Goal: Communication & Community: Answer question/provide support

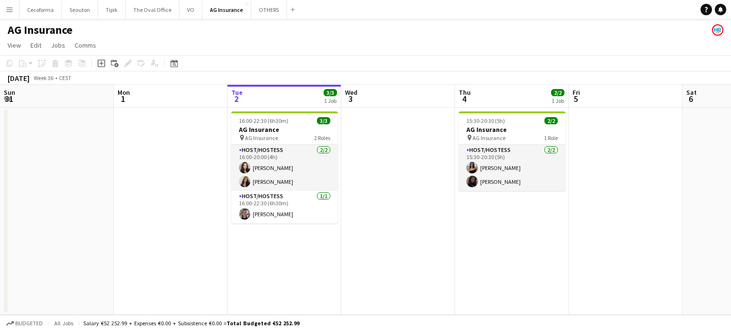
click at [434, 202] on app-calendar-viewport "Sun 31 Mon 1 Tue 2 3/3 1 Job Wed 3 Thu 4 2/2 1 Job Fri 5 Sat 6 Sun 7 Mon 8 Tue …" at bounding box center [365, 200] width 731 height 230
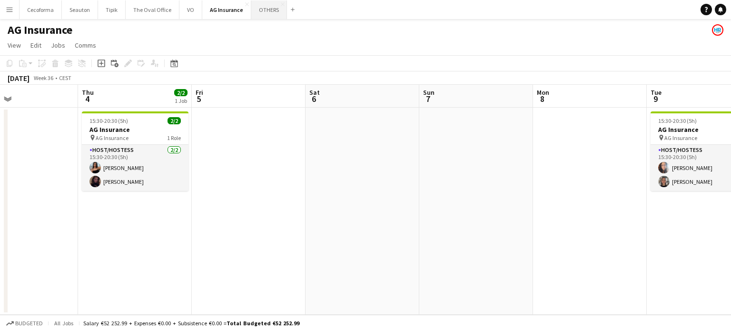
click at [273, 9] on button "OTHERS Close" at bounding box center [269, 9] width 36 height 19
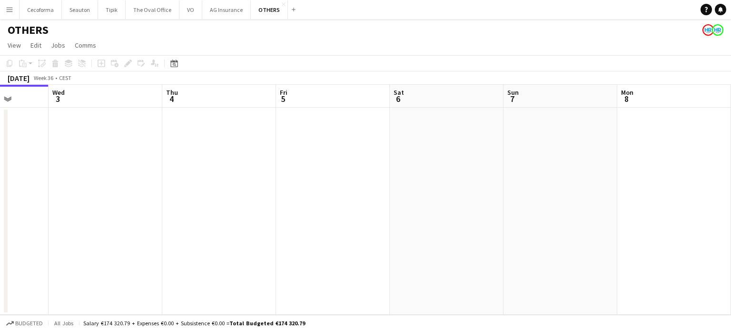
drag, startPoint x: 499, startPoint y: 218, endPoint x: 271, endPoint y: 198, distance: 229.2
click at [282, 201] on app-calendar-viewport "Sat 30 Sun 31 Mon 1 Tue 2 Wed 3 Thu 4 Fri 5 Sat 6 Sun 7 Mon 8 Tue 9 Wed 10" at bounding box center [365, 200] width 731 height 230
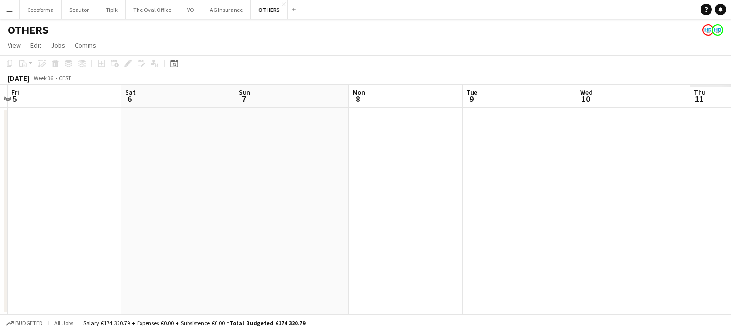
drag, startPoint x: 353, startPoint y: 217, endPoint x: 212, endPoint y: 198, distance: 143.0
click at [162, 207] on app-calendar-viewport "Mon 1 Tue 2 Wed 3 Thu 4 Fri 5 Sat 6 Sun 7 Mon 8 Tue 9 Wed 10 Thu 11 Fri 12" at bounding box center [365, 200] width 731 height 230
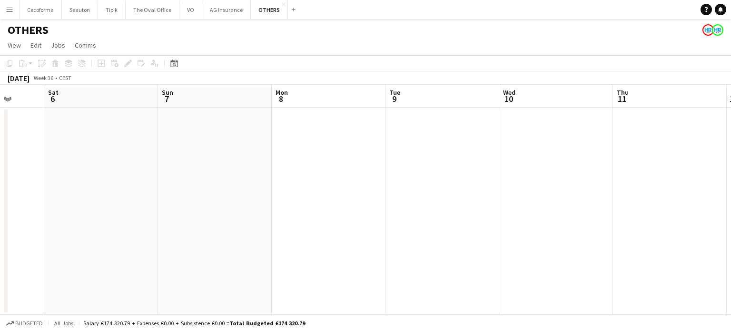
drag, startPoint x: 306, startPoint y: 207, endPoint x: 133, endPoint y: 177, distance: 175.4
click at [75, 184] on app-calendar-viewport "Wed 3 Thu 4 Fri 5 Sat 6 Sun 7 Mon 8 Tue 9 Wed 10 Thu 11 Fri 12 Sat 13 Sun 14" at bounding box center [365, 200] width 731 height 230
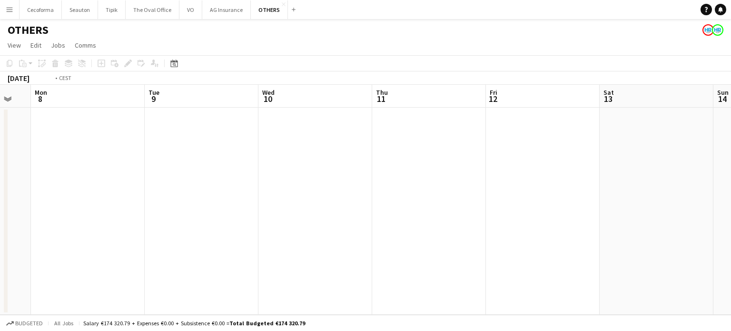
drag, startPoint x: 347, startPoint y: 216, endPoint x: 160, endPoint y: 186, distance: 189.5
click at [145, 190] on app-calendar-viewport "Fri 5 Sat 6 Sun 7 Mon 8 Tue 9 Wed 10 Thu 11 Fri 12 Sat 13 Sun 14 Mon 15 3/3 1 J…" at bounding box center [365, 200] width 731 height 230
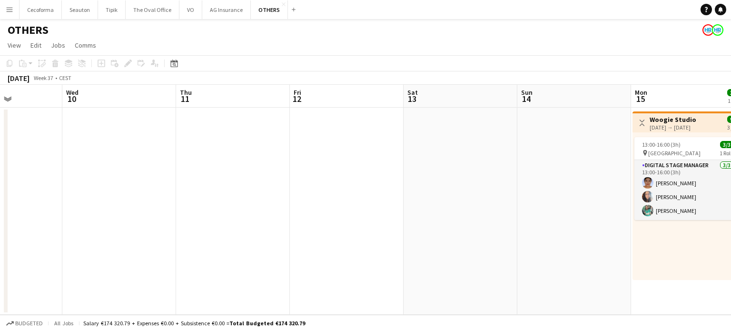
drag, startPoint x: 357, startPoint y: 199, endPoint x: 109, endPoint y: 170, distance: 249.6
click at [60, 174] on app-calendar-viewport "Sun 7 Mon 8 Tue 9 Wed 10 Thu 11 Fri 12 Sat 13 Sun 14 Mon 15 3/3 1 Job Tue 16 3/…" at bounding box center [365, 200] width 731 height 230
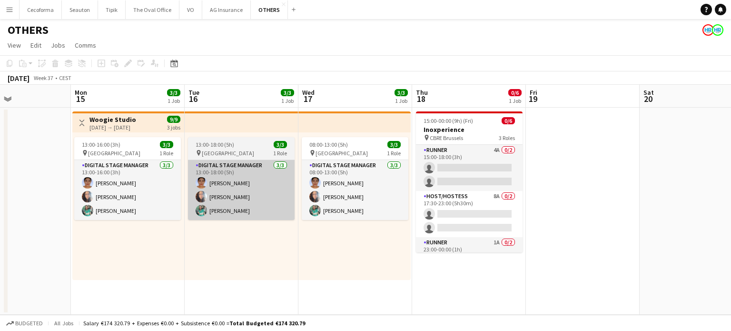
drag, startPoint x: 445, startPoint y: 232, endPoint x: 158, endPoint y: 207, distance: 288.4
click at [182, 212] on app-calendar-viewport "Thu 11 Fri 12 Sat 13 Sun 14 Mon 15 3/3 1 Job Tue 16 3/3 1 Job Wed 17 3/3 1 Job …" at bounding box center [365, 200] width 731 height 230
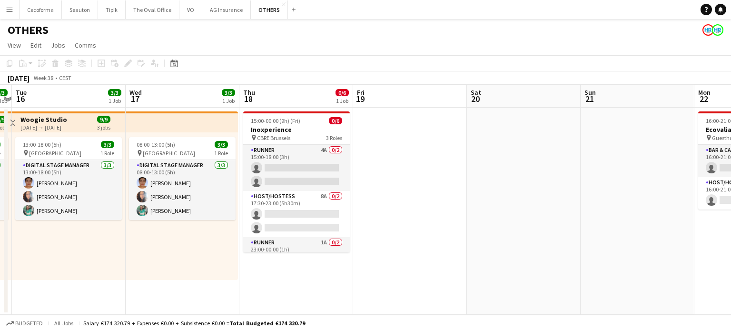
drag, startPoint x: 462, startPoint y: 243, endPoint x: 300, endPoint y: 228, distance: 162.5
click at [243, 231] on app-calendar-viewport "Sat 13 Sun 14 Mon 15 3/3 1 Job Tue 16 3/3 1 Job Wed 17 3/3 1 Job Thu 18 0/6 1 J…" at bounding box center [365, 200] width 731 height 230
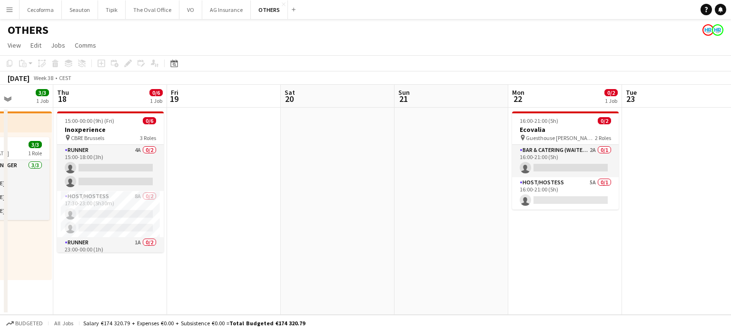
drag, startPoint x: 319, startPoint y: 196, endPoint x: 574, endPoint y: 157, distance: 257.4
click at [573, 157] on app-calendar-viewport "Mon 15 3/3 1 Job Tue 16 3/3 1 Job Wed 17 3/3 1 Job Thu 18 0/6 1 Job Fri 19 Sat …" at bounding box center [365, 200] width 731 height 230
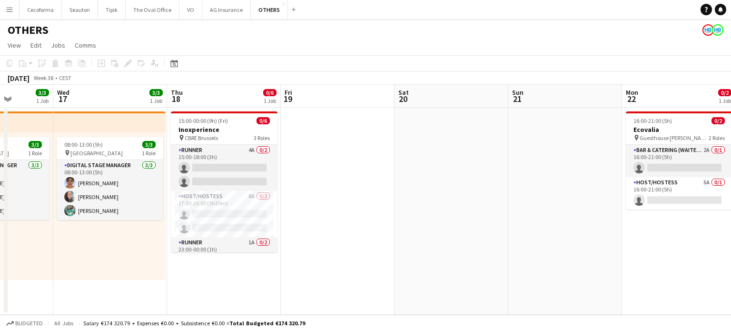
scroll to position [0, 206]
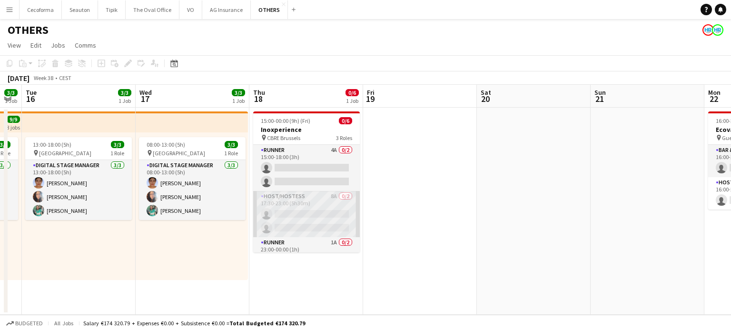
click at [294, 220] on app-card-role "Host/Hostess 8A 0/2 17:30-23:00 (5h30m) single-neutral-actions single-neutral-a…" at bounding box center [306, 214] width 107 height 46
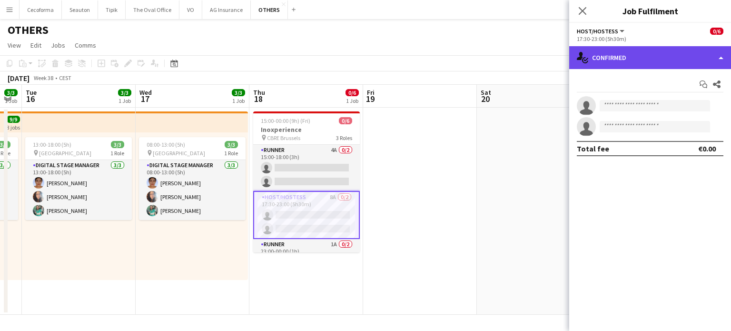
click at [719, 57] on div "single-neutral-actions-check-2 Confirmed" at bounding box center [650, 57] width 162 height 23
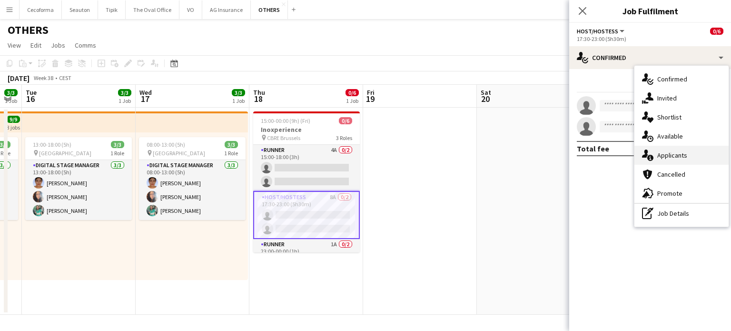
click at [670, 155] on span "Applicants" at bounding box center [672, 155] width 30 height 9
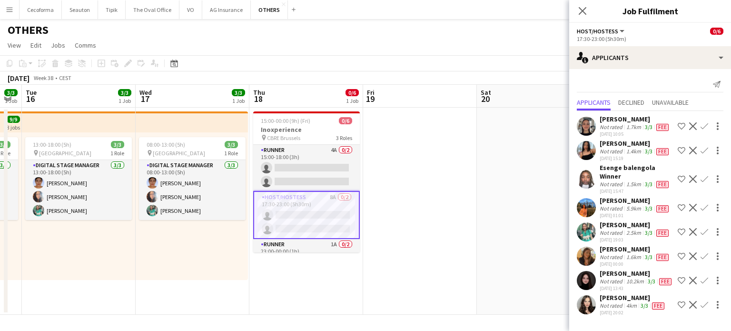
scroll to position [0, 0]
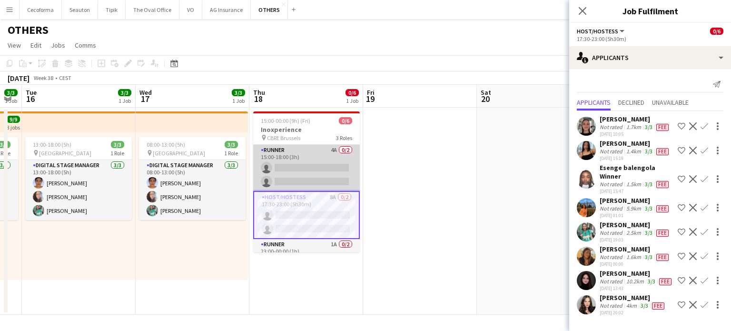
click at [321, 173] on app-card-role "Runner 4A 0/2 15:00-18:00 (3h) single-neutral-actions single-neutral-actions" at bounding box center [306, 168] width 107 height 46
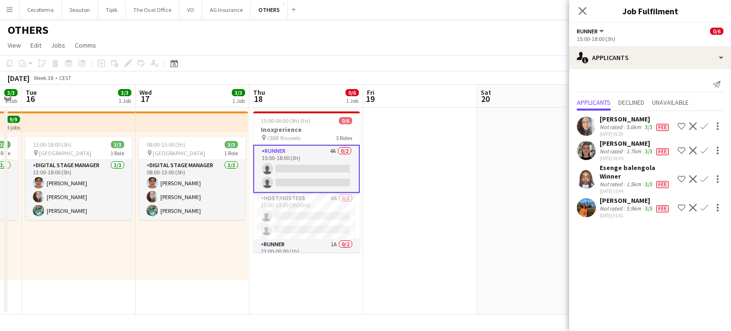
scroll to position [32, 0]
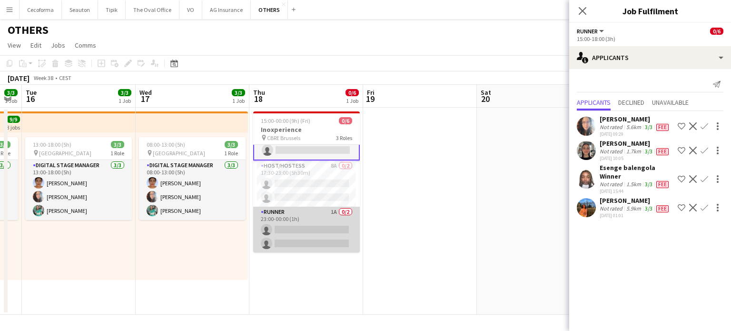
click at [331, 229] on app-card-role "Runner 1A 0/2 23:00-00:00 (1h) single-neutral-actions single-neutral-actions" at bounding box center [306, 229] width 107 height 46
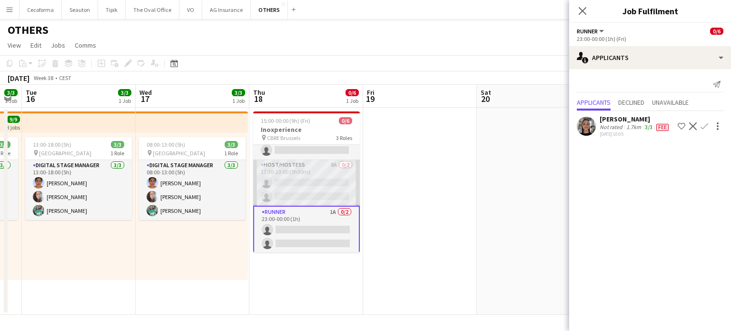
scroll to position [0, 0]
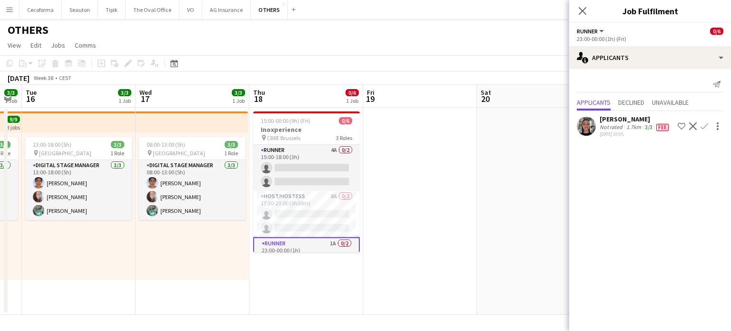
click at [526, 187] on app-date-cell at bounding box center [534, 211] width 114 height 207
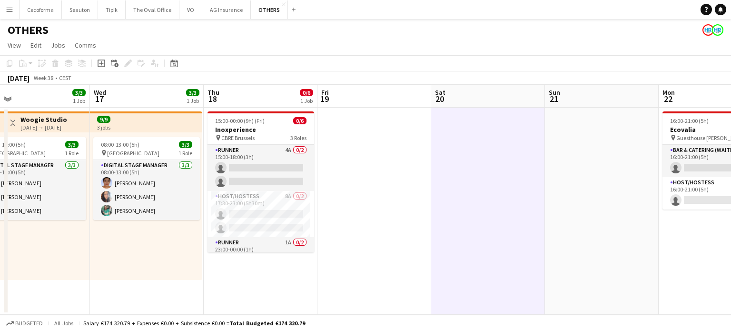
drag, startPoint x: 609, startPoint y: 191, endPoint x: 516, endPoint y: 188, distance: 93.3
click at [517, 188] on app-calendar-viewport "Sun 14 Mon 15 3/3 1 Job Tue 16 3/3 1 Job Wed 17 3/3 1 Job Thu 18 0/6 1 Job Fri …" at bounding box center [365, 200] width 731 height 230
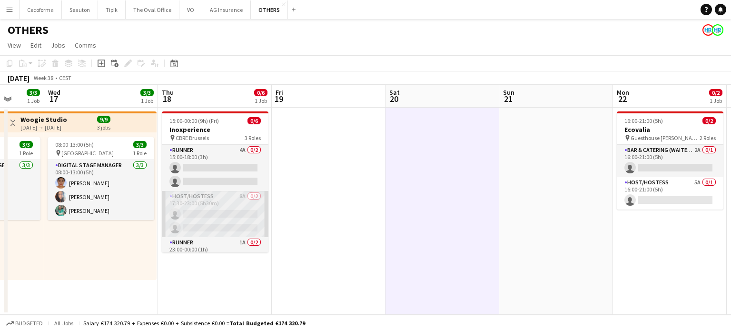
click at [221, 218] on app-card-role "Host/Hostess 8A 0/2 17:30-23:00 (5h30m) single-neutral-actions single-neutral-a…" at bounding box center [215, 214] width 107 height 46
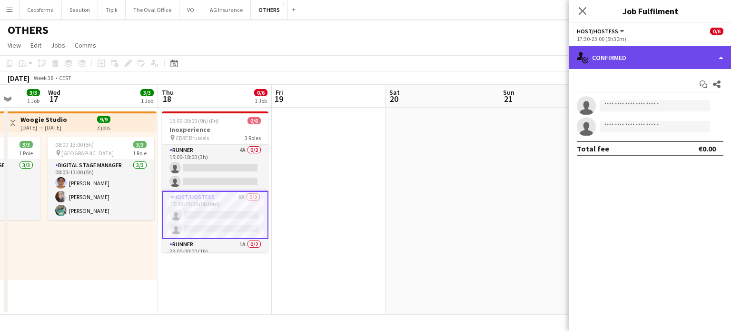
click at [722, 56] on div "single-neutral-actions-check-2 Confirmed" at bounding box center [650, 57] width 162 height 23
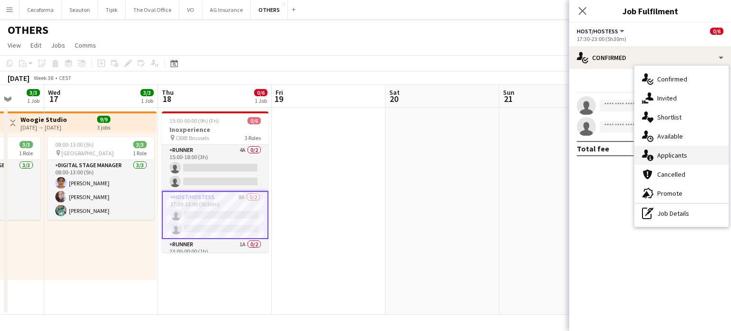
click at [672, 153] on span "Applicants" at bounding box center [672, 155] width 30 height 9
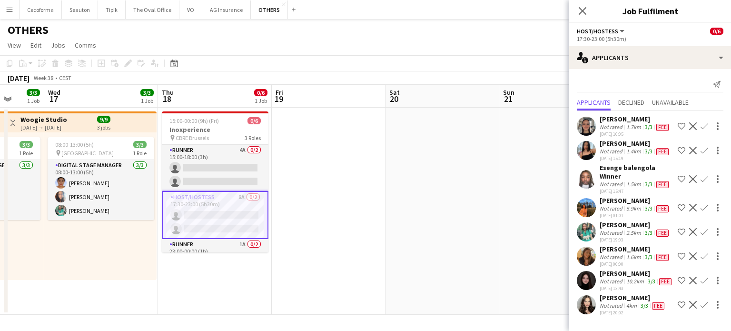
click at [329, 228] on app-date-cell at bounding box center [329, 211] width 114 height 207
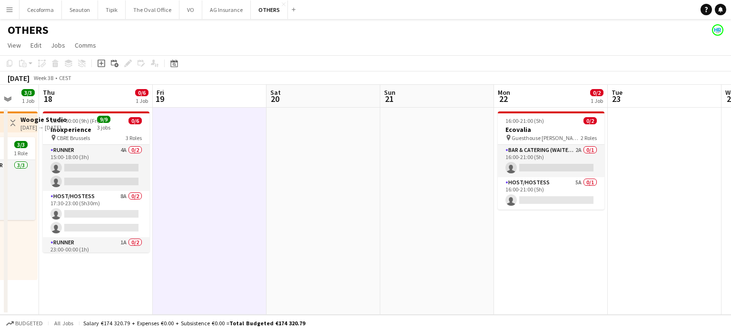
drag, startPoint x: 429, startPoint y: 195, endPoint x: 177, endPoint y: 169, distance: 253.5
click at [190, 173] on app-calendar-viewport "Sun 14 Mon 15 3/3 1 Job Tue 16 3/3 1 Job Wed 17 3/3 1 Job Thu 18 0/6 1 Job Fri …" at bounding box center [365, 200] width 731 height 230
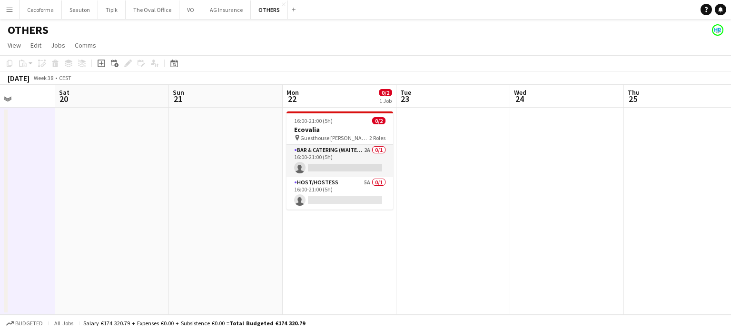
click at [522, 189] on app-calendar-viewport "Tue 16 3/3 1 Job Wed 17 3/3 1 Job Thu 18 0/6 1 Job Fri 19 Sat 20 Sun 21 Mon 22 …" at bounding box center [365, 200] width 731 height 230
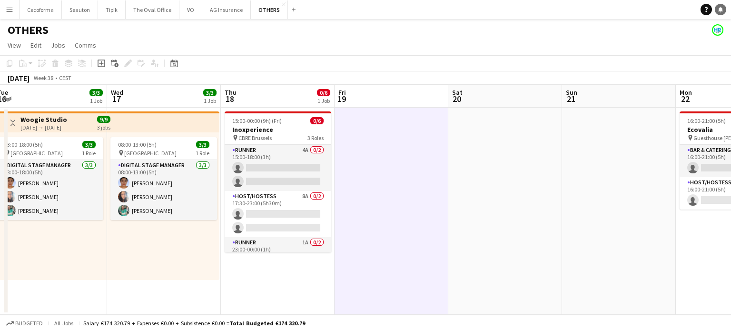
click at [720, 11] on icon "Notifications" at bounding box center [720, 10] width 6 height 6
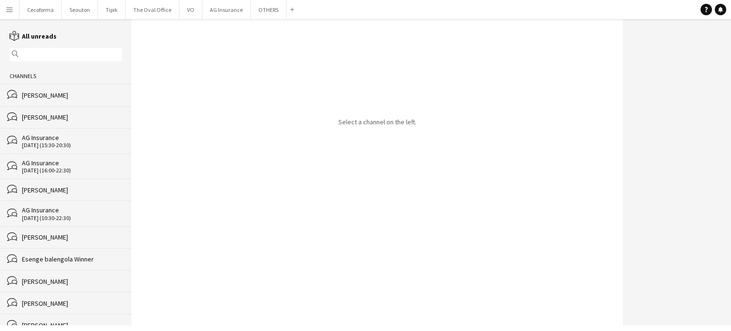
click at [43, 53] on input "text" at bounding box center [70, 54] width 98 height 9
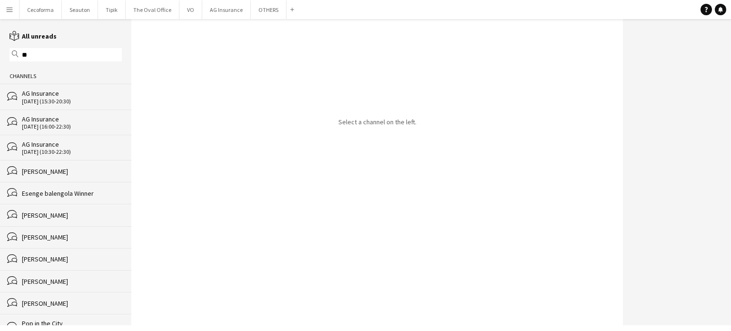
type input "*"
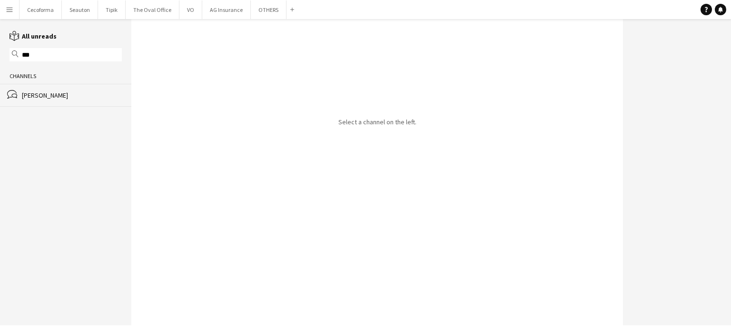
type input "***"
click at [51, 92] on div "[PERSON_NAME]" at bounding box center [72, 95] width 100 height 9
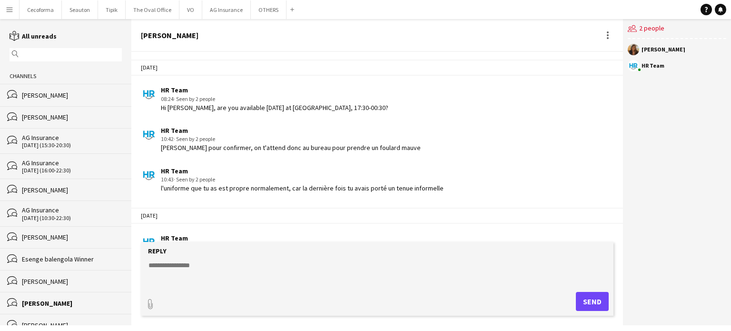
scroll to position [919, 0]
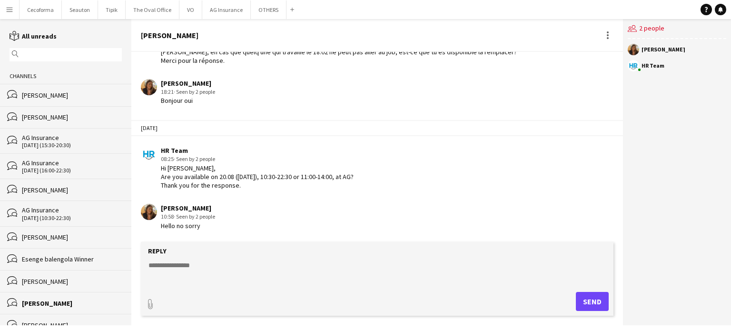
click at [181, 263] on textarea at bounding box center [378, 272] width 463 height 25
click at [253, 266] on textarea "**********" at bounding box center [378, 272] width 463 height 25
click at [235, 264] on textarea "**********" at bounding box center [378, 272] width 463 height 25
click at [295, 264] on textarea "**********" at bounding box center [378, 272] width 463 height 25
paste textarea "**********"
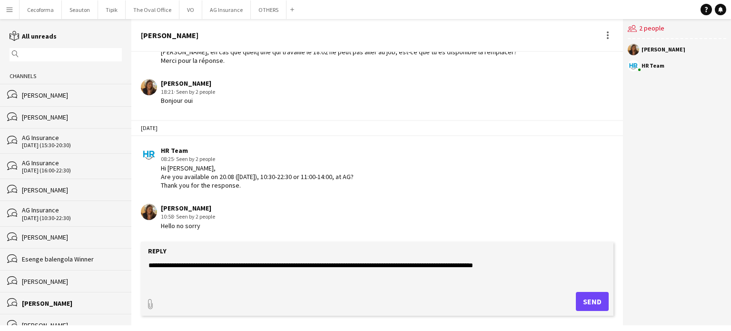
click at [295, 265] on textarea "**********" at bounding box center [378, 272] width 463 height 25
click at [453, 264] on textarea "**********" at bounding box center [378, 272] width 463 height 25
click at [546, 266] on textarea "**********" at bounding box center [378, 272] width 463 height 25
type textarea "**********"
click at [590, 305] on button "Send" at bounding box center [592, 301] width 33 height 19
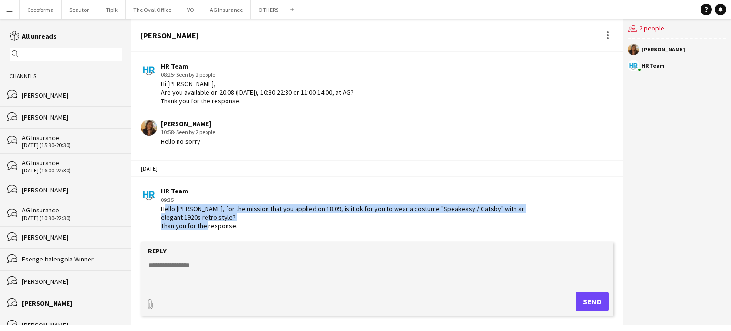
scroll to position [1003, 0]
drag, startPoint x: 162, startPoint y: 216, endPoint x: 243, endPoint y: 237, distance: 83.5
click at [243, 237] on div "[DATE] HR Team 08:24 · Seen by 2 people Hi [PERSON_NAME], are you available [DA…" at bounding box center [376, 147] width 491 height 190
copy div "Hello [PERSON_NAME], for the mission that you applied on 18.09, is it ok for yo…"
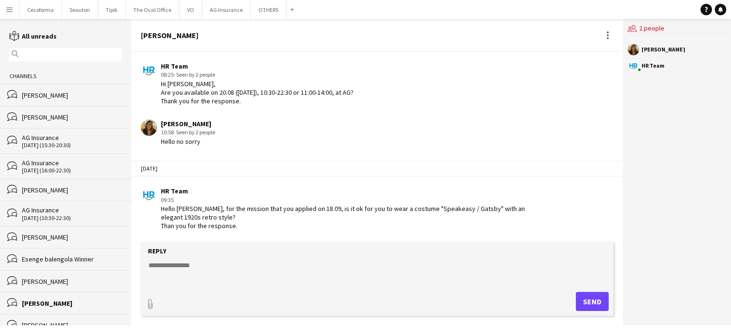
click at [33, 53] on input "text" at bounding box center [70, 54] width 98 height 9
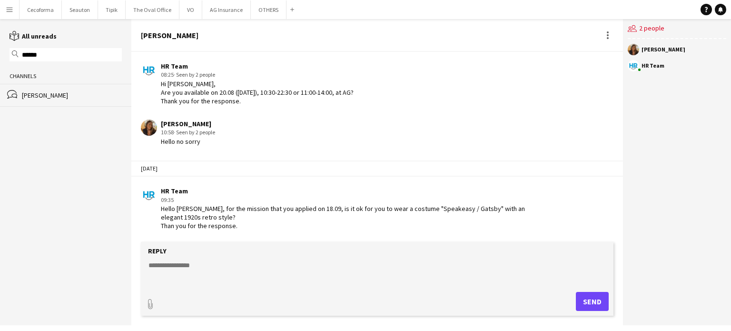
type input "******"
click at [36, 97] on div "[PERSON_NAME]" at bounding box center [72, 95] width 100 height 9
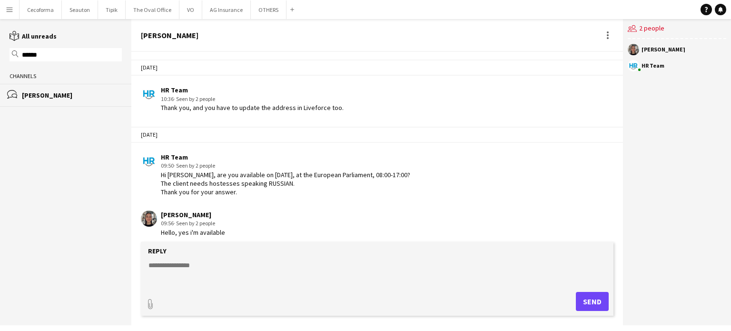
scroll to position [1403, 0]
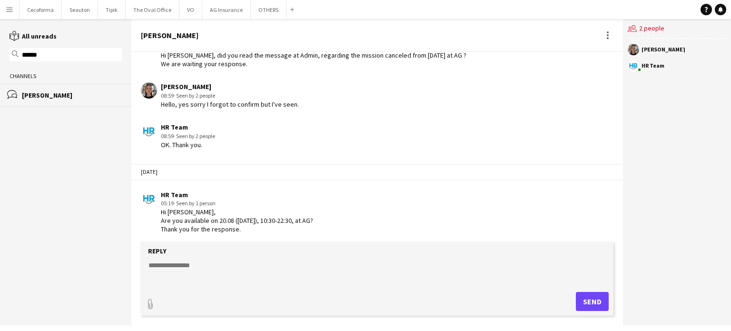
paste textarea "**********"
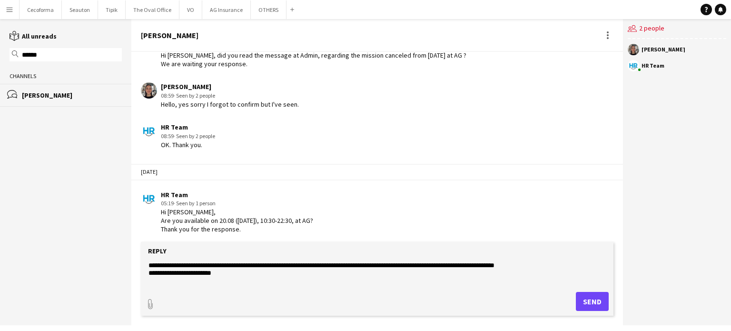
click at [175, 266] on textarea "**********" at bounding box center [378, 272] width 463 height 25
type textarea "**********"
click at [592, 297] on button "Send" at bounding box center [592, 301] width 33 height 19
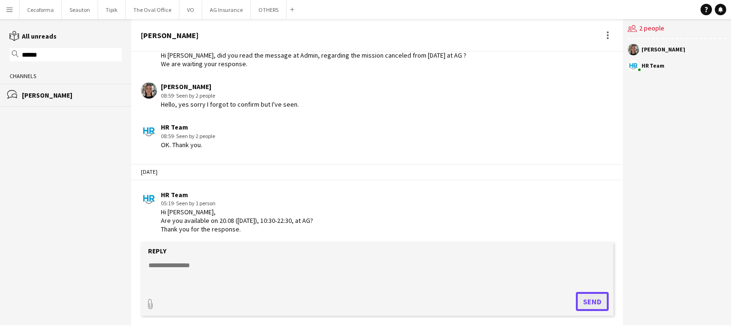
scroll to position [1478, 0]
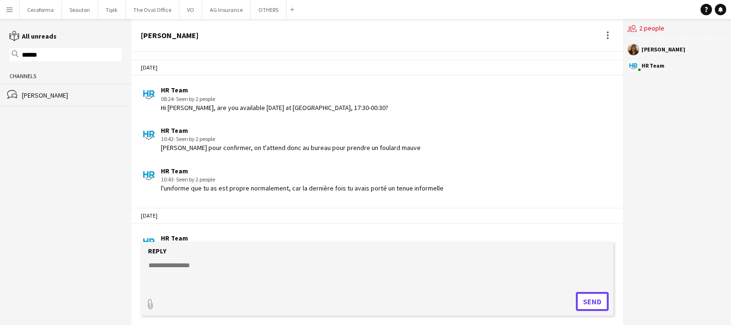
scroll to position [1003, 0]
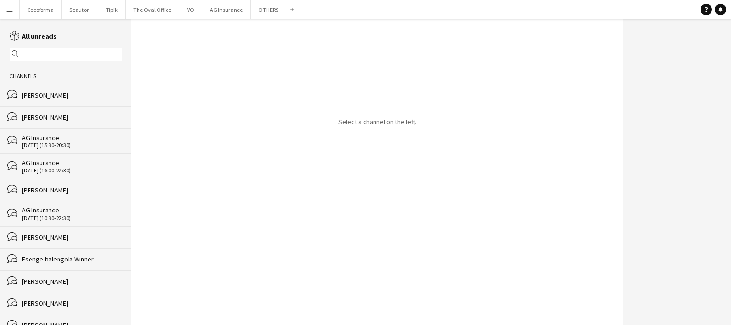
click at [70, 55] on input "text" at bounding box center [70, 54] width 98 height 9
click at [720, 10] on icon at bounding box center [720, 9] width 5 height 5
click at [266, 11] on button "OTHERS Close" at bounding box center [269, 9] width 36 height 19
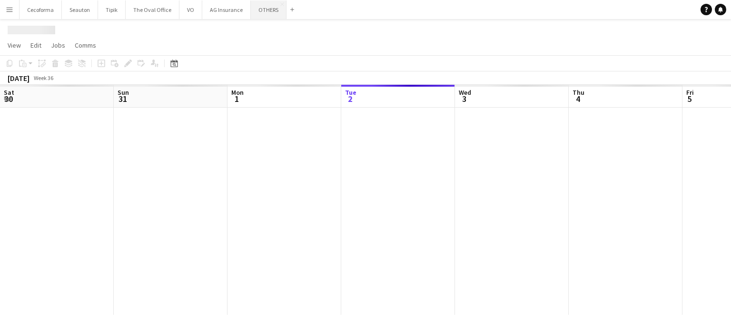
scroll to position [0, 227]
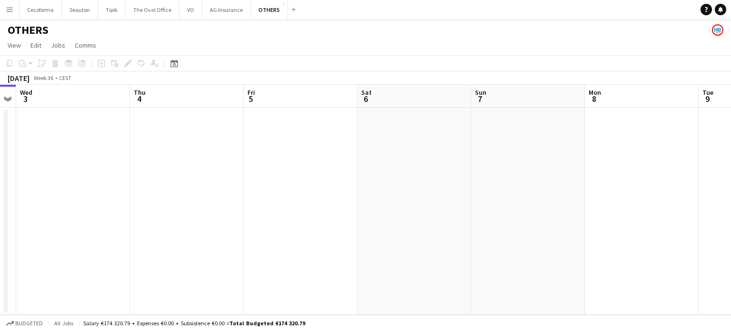
drag, startPoint x: 461, startPoint y: 196, endPoint x: 295, endPoint y: 179, distance: 165.9
click at [204, 181] on app-calendar-viewport "Sat 30 Sun 31 Mon 1 Tue 2 Wed 3 Thu 4 Fri 5 Sat 6 Sun 7 Mon 8 Tue 9 Wed 10" at bounding box center [365, 200] width 731 height 230
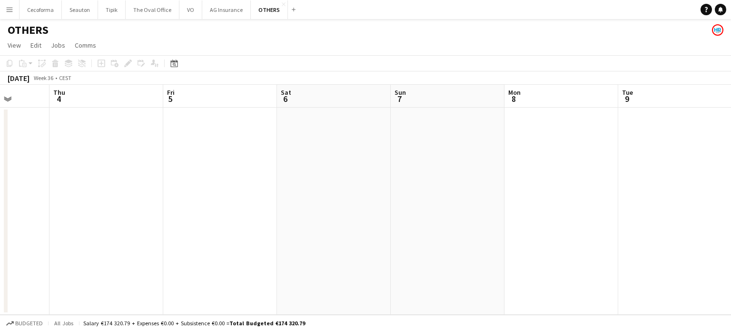
drag, startPoint x: 420, startPoint y: 205, endPoint x: 180, endPoint y: 189, distance: 240.8
click at [188, 190] on app-calendar-viewport "Mon 1 Tue 2 Wed 3 Thu 4 Fri 5 Sat 6 Sun 7 Mon 8 Tue 9 Wed 10 Thu 11 Fri 12" at bounding box center [365, 200] width 731 height 230
click at [380, 186] on app-date-cell at bounding box center [364, 211] width 114 height 207
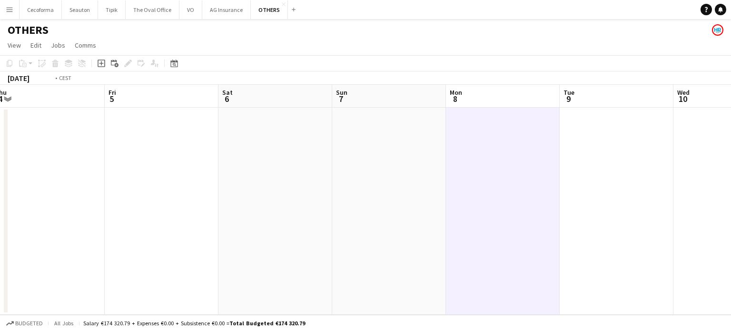
drag, startPoint x: 527, startPoint y: 197, endPoint x: 186, endPoint y: 196, distance: 341.6
click at [191, 196] on app-calendar-viewport "Tue 2 Wed 3 Thu 4 Fri 5 Sat 6 Sun 7 Mon 8 Tue 9 Wed 10 Thu 11 Fri 12 Sat 13" at bounding box center [365, 200] width 731 height 230
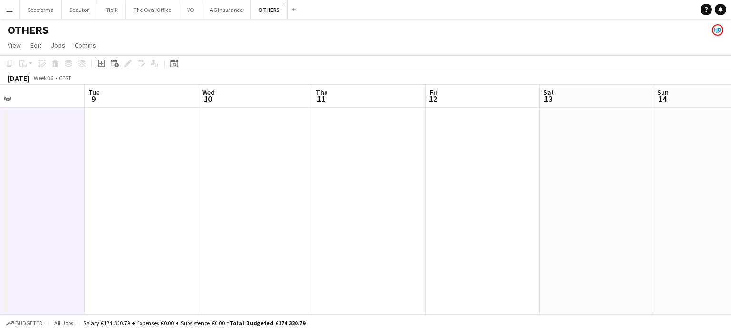
click at [240, 222] on app-calendar-viewport "Sat 6 Sun 7 Mon 8 Tue 9 Wed 10 Thu 11 Fri 12 Sat 13 Sun 14 Mon 15 3/3 1 Job Tue…" at bounding box center [365, 200] width 731 height 230
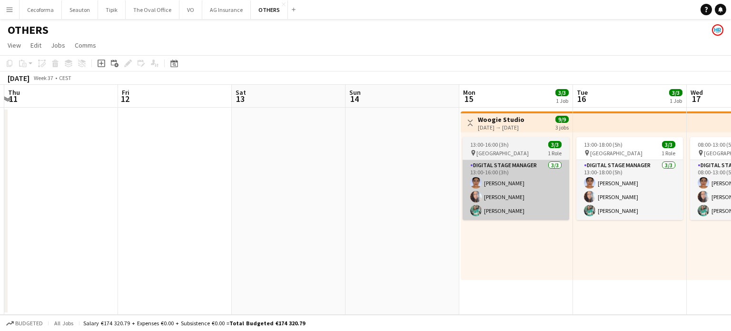
drag, startPoint x: 393, startPoint y: 226, endPoint x: 323, endPoint y: 217, distance: 70.5
click at [325, 218] on app-calendar-viewport "Mon 8 Tue 9 Wed 10 Thu 11 Fri 12 Sat 13 Sun 14 Mon 15 3/3 1 Job Tue 16 3/3 1 Jo…" at bounding box center [365, 200] width 731 height 230
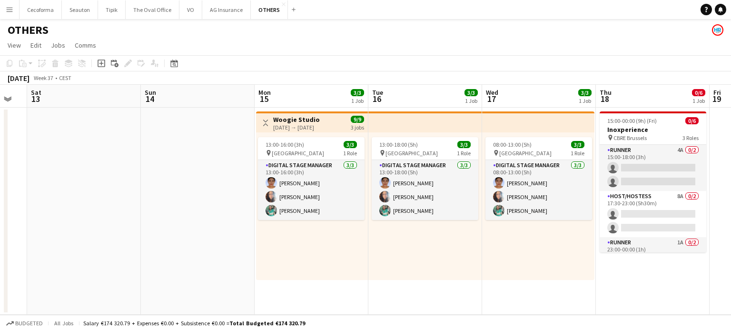
drag, startPoint x: 491, startPoint y: 257, endPoint x: 203, endPoint y: 234, distance: 288.8
click at [225, 237] on app-calendar-viewport "Wed 10 Thu 11 Fri 12 Sat 13 Sun 14 Mon 15 3/3 1 Job Tue 16 3/3 1 Job Wed 17 3/3…" at bounding box center [365, 200] width 731 height 230
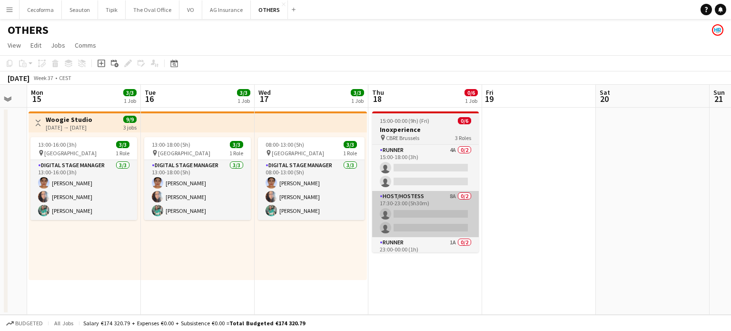
scroll to position [0, 325]
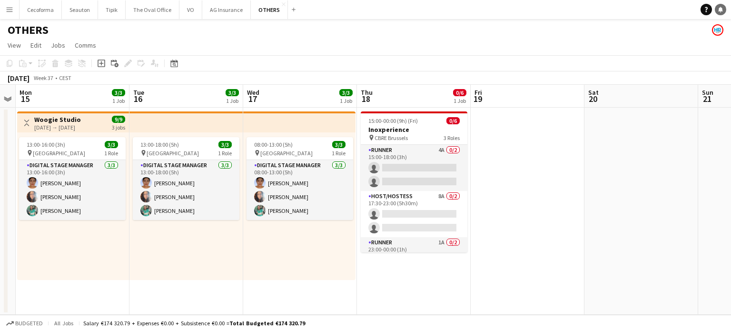
click at [721, 7] on icon "Notifications" at bounding box center [720, 10] width 6 height 6
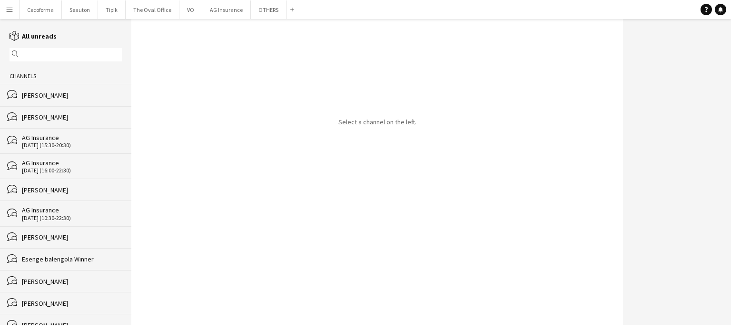
click at [30, 51] on input "text" at bounding box center [70, 54] width 98 height 9
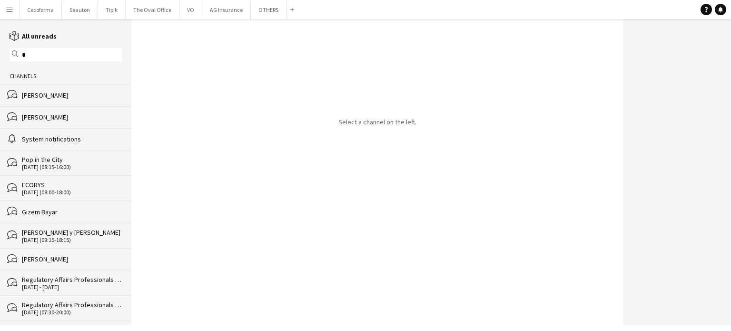
type input "*"
click at [47, 97] on div "[PERSON_NAME]" at bounding box center [72, 95] width 100 height 9
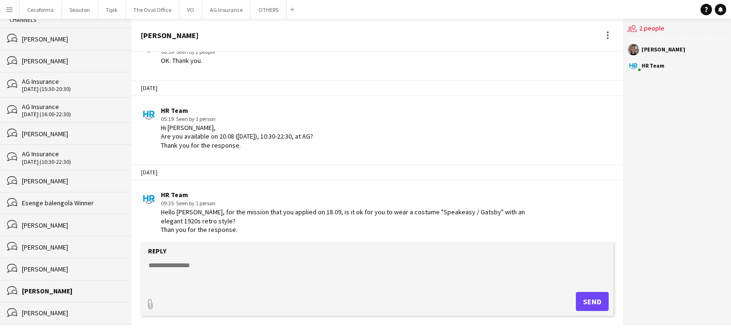
scroll to position [95, 0]
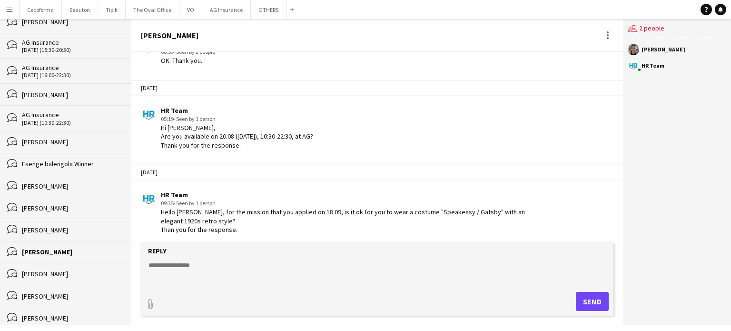
click at [45, 209] on div "[PERSON_NAME]" at bounding box center [72, 208] width 100 height 9
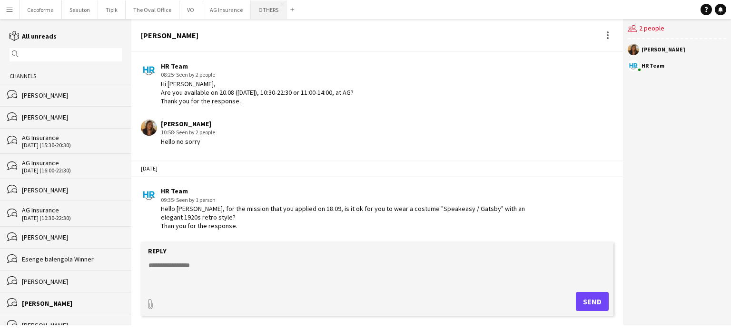
click at [261, 9] on button "OTHERS Close" at bounding box center [269, 9] width 36 height 19
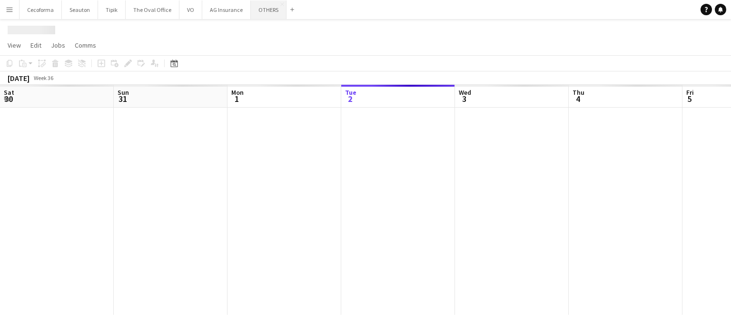
scroll to position [0, 227]
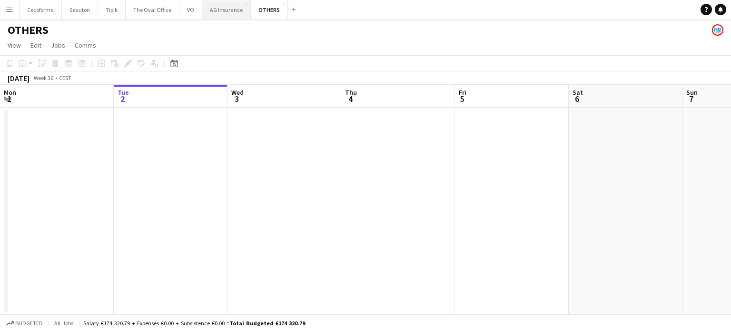
click at [213, 10] on button "AG Insurance Close" at bounding box center [226, 9] width 49 height 19
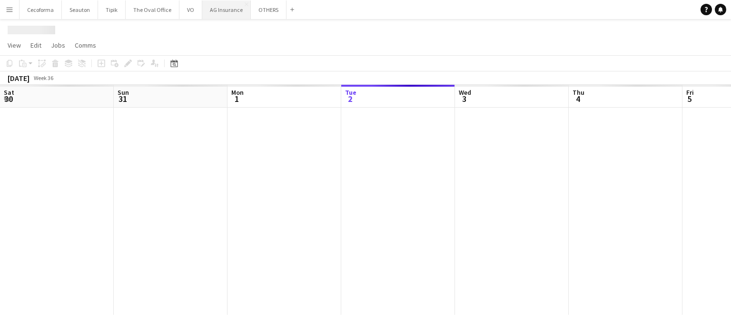
scroll to position [0, 227]
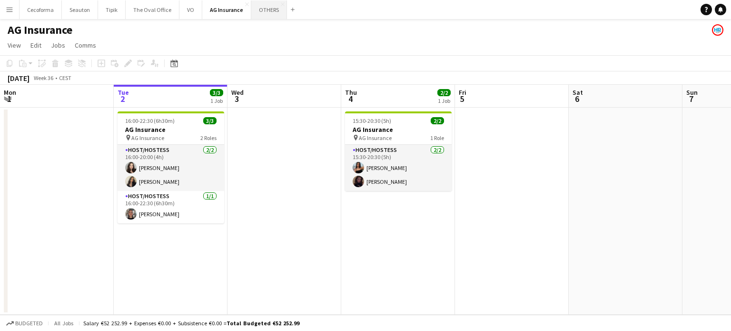
click at [266, 8] on button "OTHERS Close" at bounding box center [269, 9] width 36 height 19
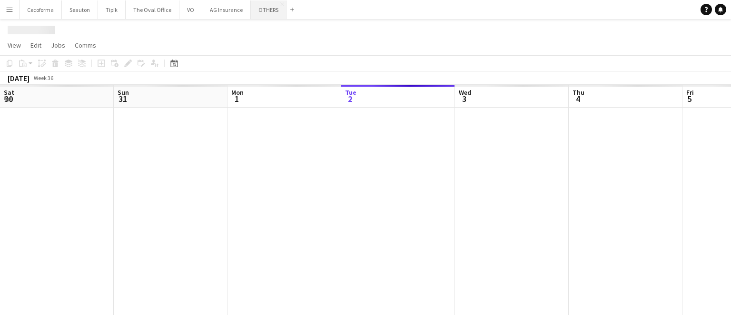
scroll to position [0, 227]
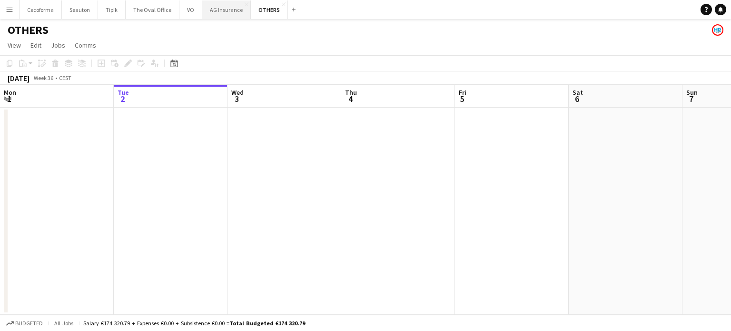
click at [225, 9] on button "AG Insurance Close" at bounding box center [226, 9] width 49 height 19
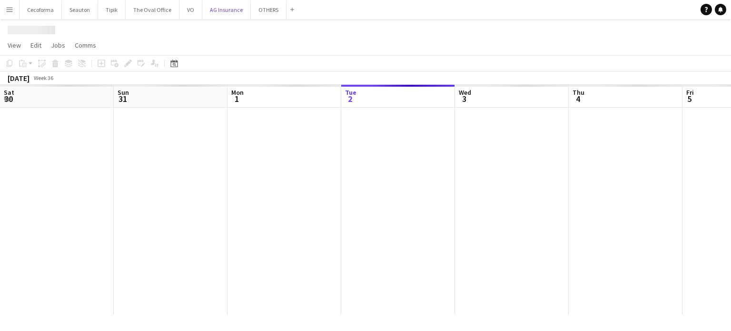
scroll to position [0, 227]
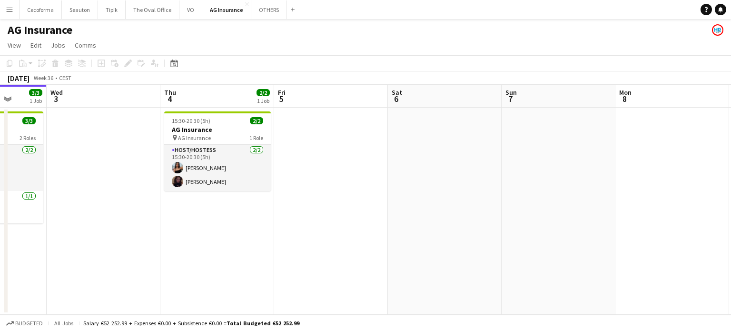
drag, startPoint x: 545, startPoint y: 221, endPoint x: 391, endPoint y: 224, distance: 154.2
click at [359, 234] on app-calendar-viewport "Sat 30 Sun 31 Mon 1 Tue 2 3/3 1 Job Wed 3 Thu 4 2/2 1 Job Fri 5 Sat 6 Sun 7 Mon…" at bounding box center [365, 200] width 731 height 230
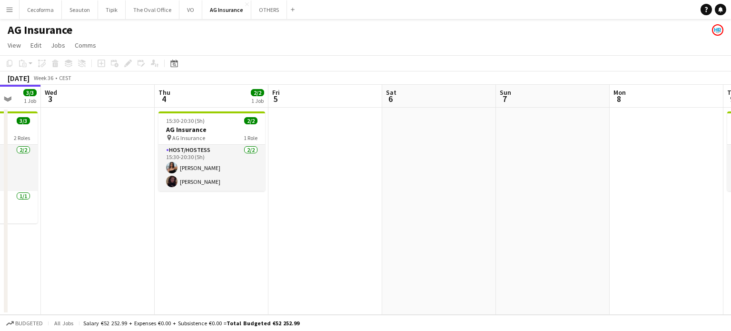
click at [291, 218] on app-calendar-viewport "Sat 30 Sun 31 Mon 1 Tue 2 3/3 1 Job Wed 3 Thu 4 2/2 1 Job Fri 5 Sat 6 Sun 7 Mon…" at bounding box center [365, 200] width 731 height 230
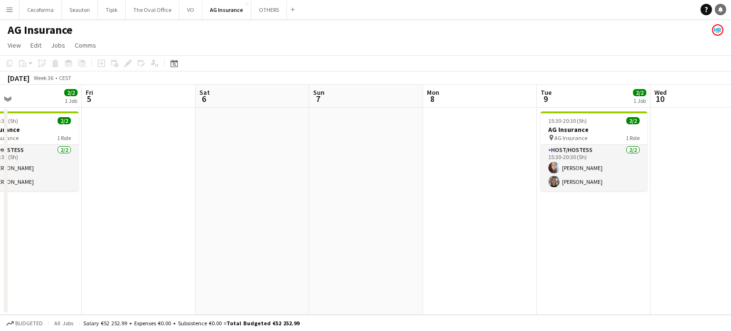
click at [719, 9] on icon at bounding box center [720, 9] width 5 height 5
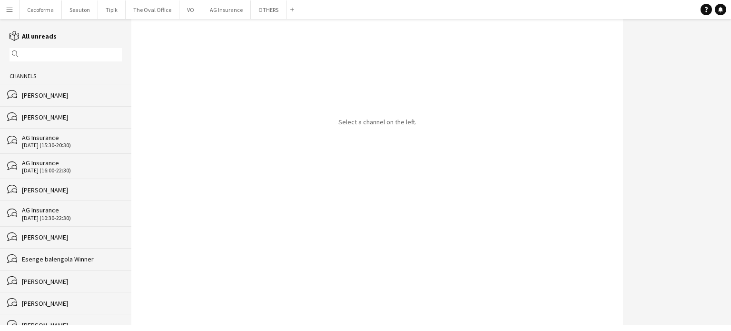
click at [56, 95] on div "[PERSON_NAME]" at bounding box center [72, 95] width 100 height 9
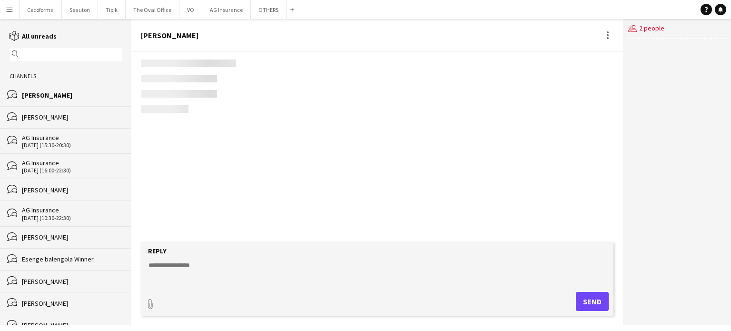
scroll to position [1376, 0]
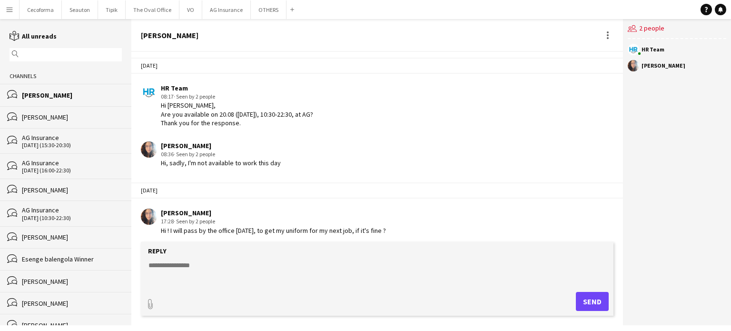
click at [179, 266] on textarea at bounding box center [378, 272] width 463 height 25
click at [234, 264] on textarea "**********" at bounding box center [378, 272] width 463 height 25
click at [331, 265] on textarea "**********" at bounding box center [378, 272] width 463 height 25
type textarea "**********"
click at [593, 301] on button "Send" at bounding box center [592, 301] width 33 height 19
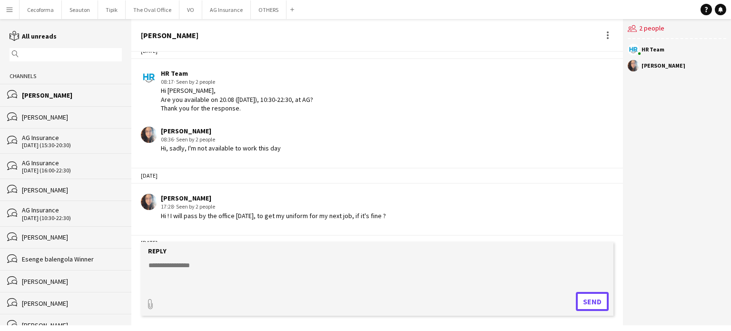
scroll to position [1451, 0]
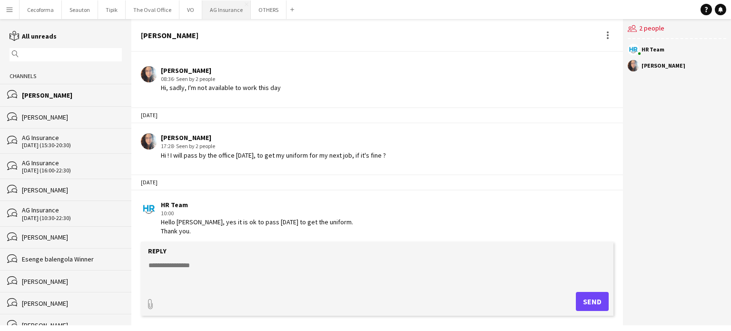
click at [223, 9] on button "AG Insurance Close" at bounding box center [226, 9] width 49 height 19
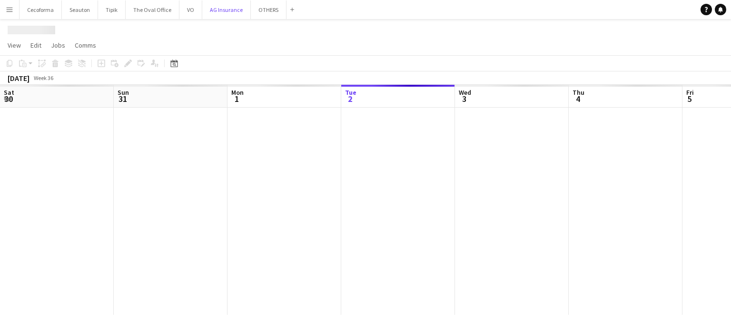
scroll to position [0, 227]
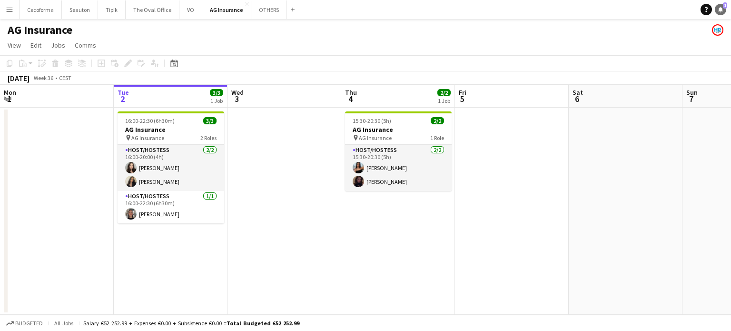
click at [722, 6] on link "Notifications 1" at bounding box center [720, 9] width 11 height 11
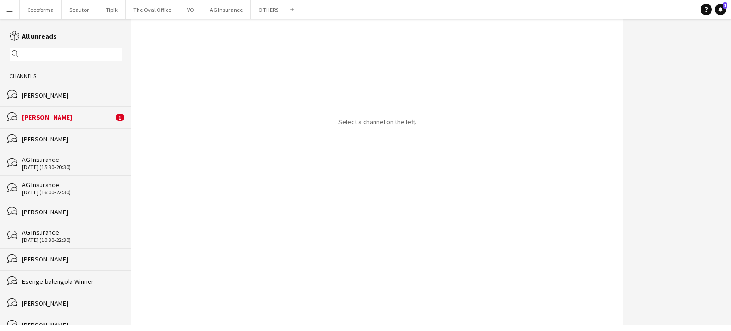
click at [32, 117] on div "[PERSON_NAME]" at bounding box center [67, 117] width 91 height 9
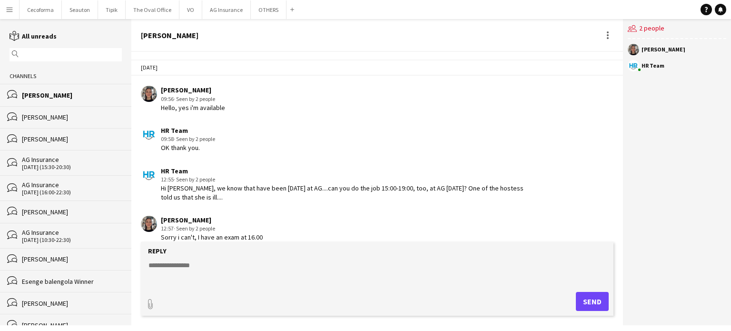
scroll to position [1403, 0]
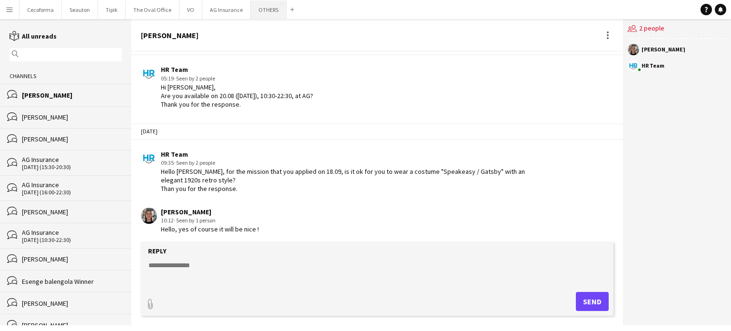
click at [265, 5] on button "OTHERS Close" at bounding box center [269, 9] width 36 height 19
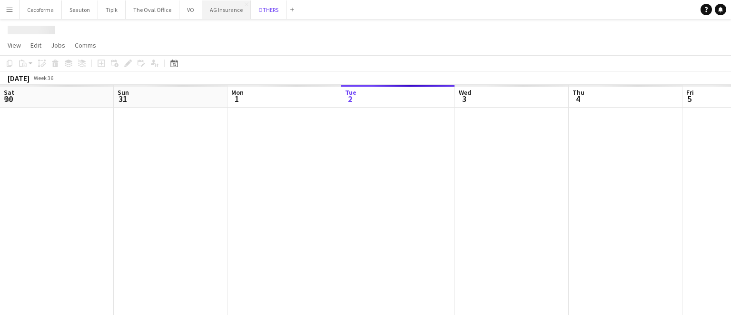
scroll to position [0, 227]
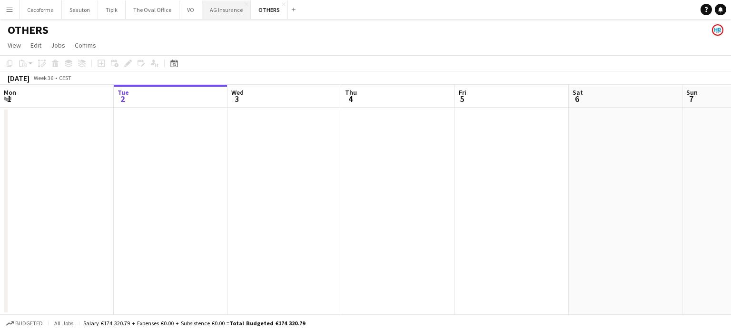
click at [221, 7] on button "AG Insurance Close" at bounding box center [226, 9] width 49 height 19
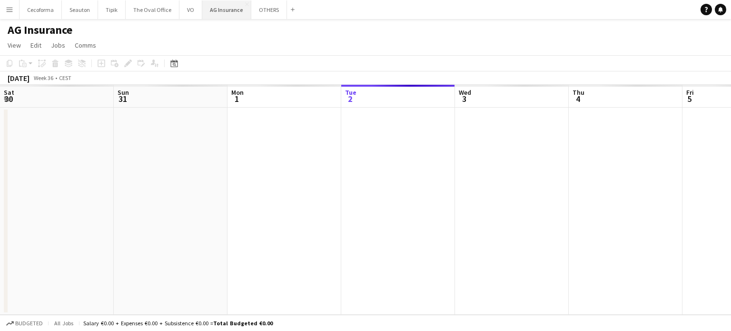
scroll to position [0, 227]
